Goal: Transaction & Acquisition: Purchase product/service

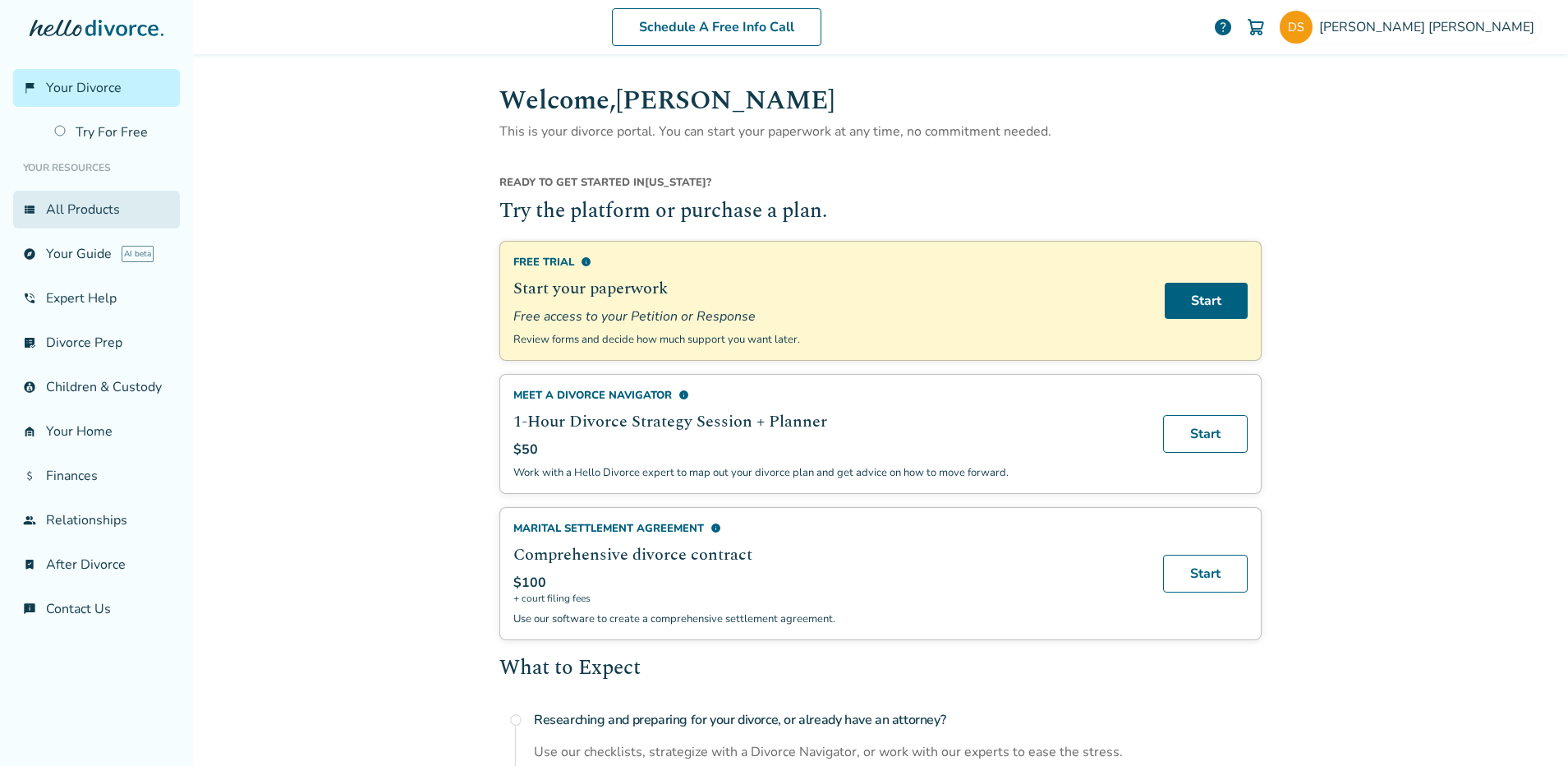
click at [79, 217] on link "view_list All Products" at bounding box center [96, 209] width 166 height 38
click at [1221, 437] on link "Start" at bounding box center [1205, 433] width 84 height 38
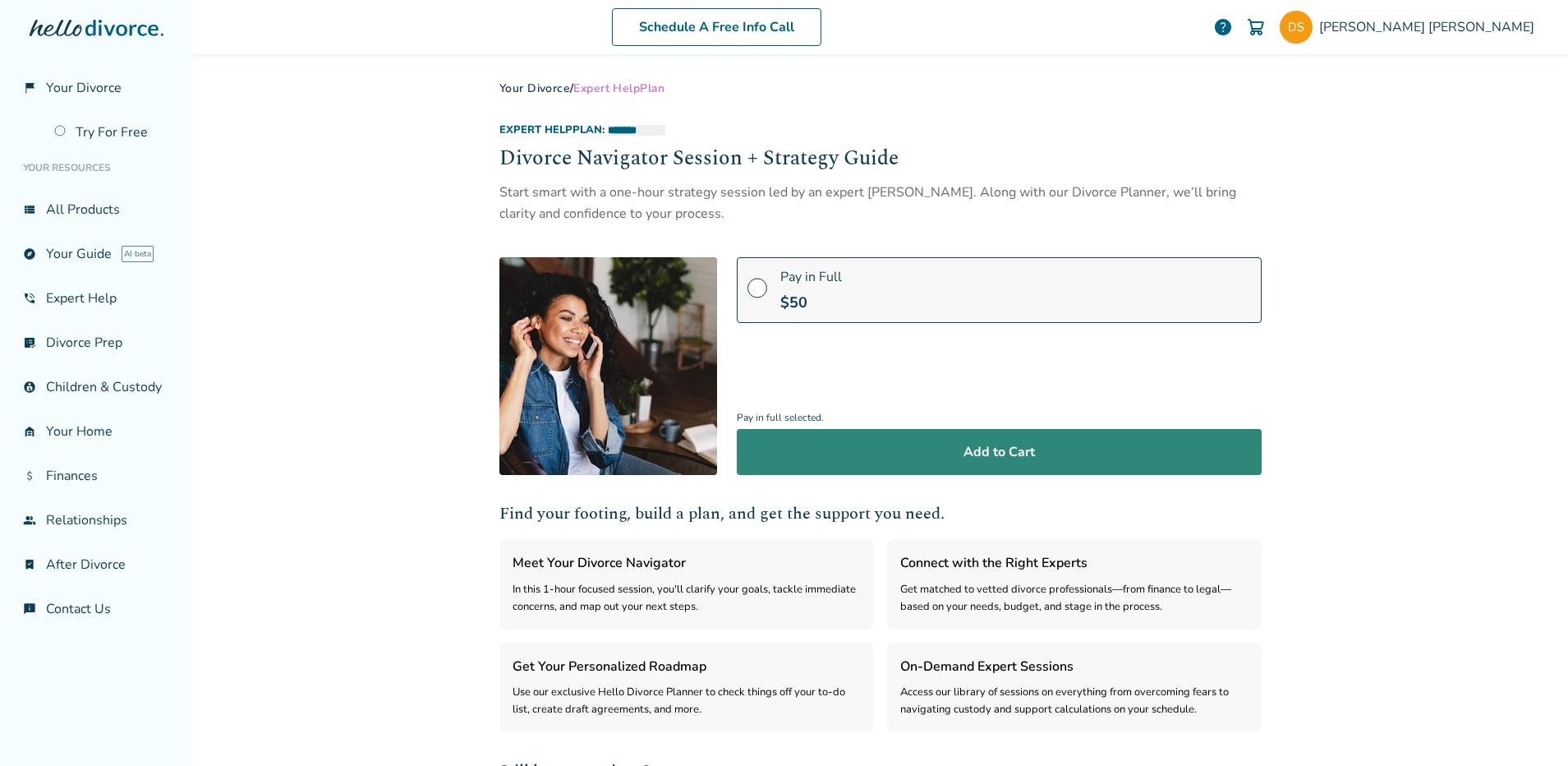
click at [1007, 455] on button "Add to Cart" at bounding box center [1000, 452] width 525 height 46
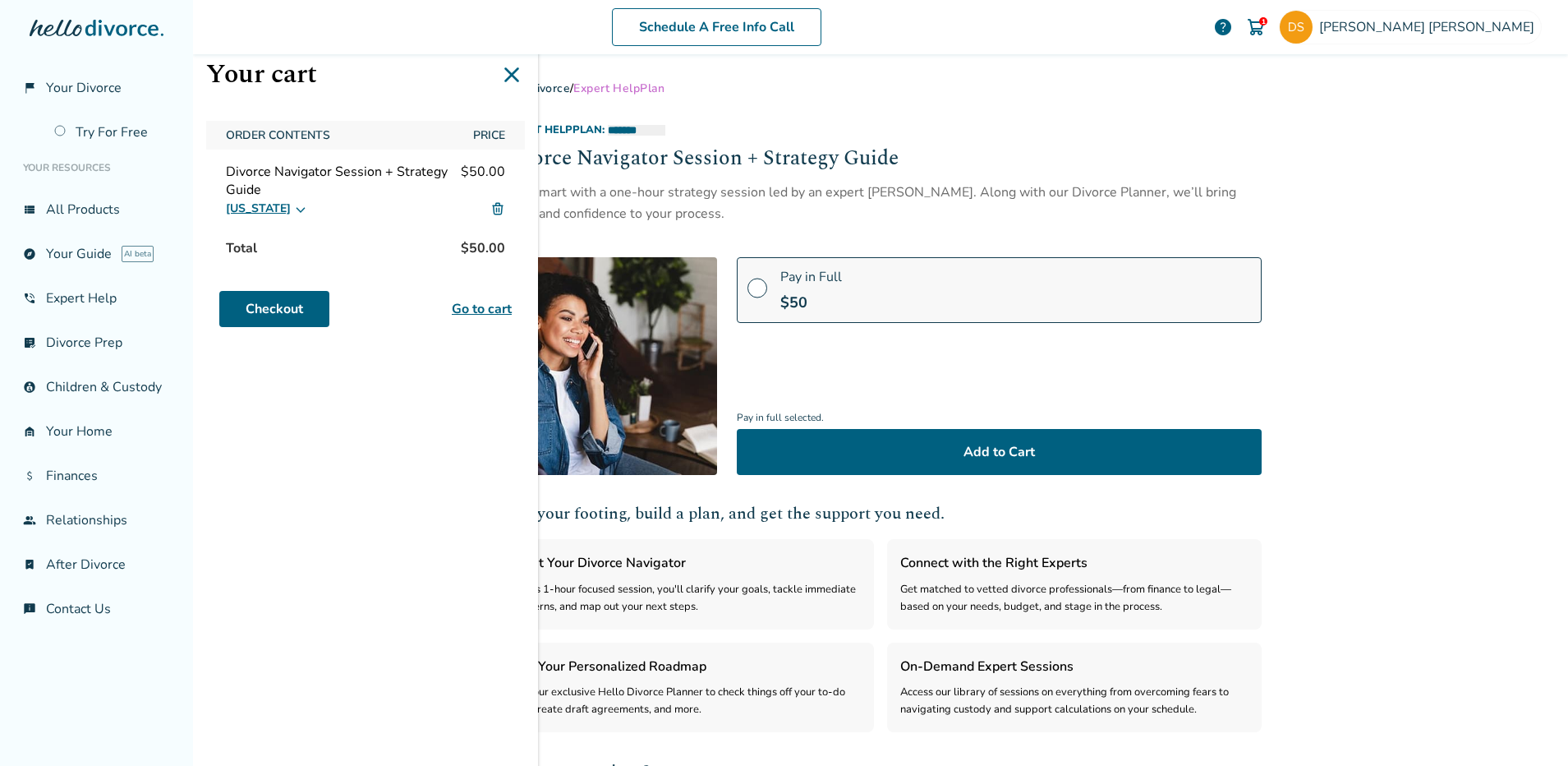
click at [512, 76] on icon at bounding box center [511, 74] width 26 height 26
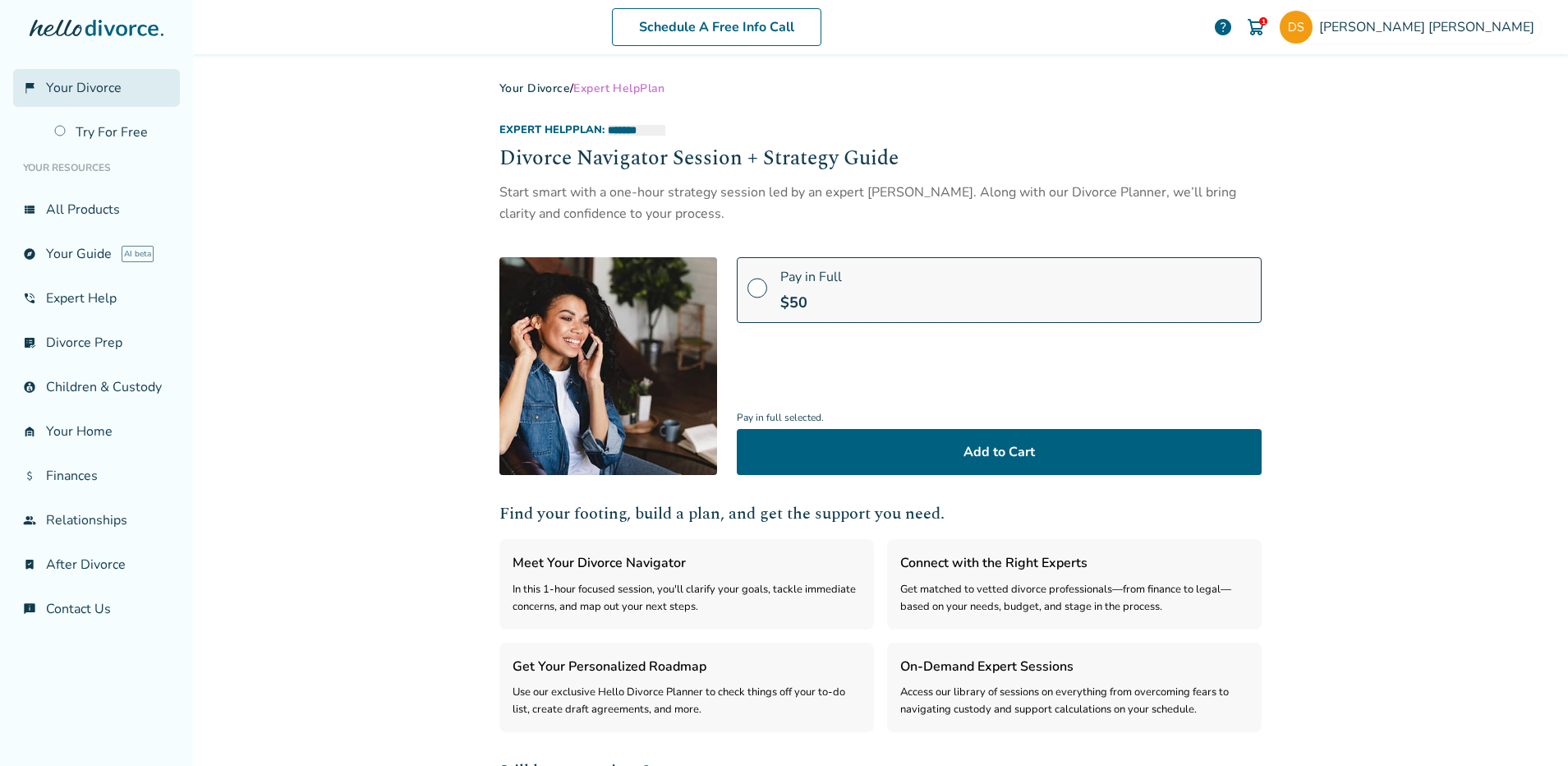
click at [100, 82] on span "Your Divorce" at bounding box center [83, 87] width 75 height 18
